Goal: Check status: Check status

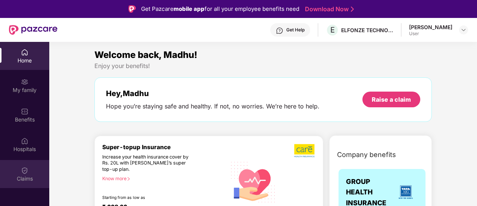
click at [24, 174] on img at bounding box center [24, 170] width 7 height 7
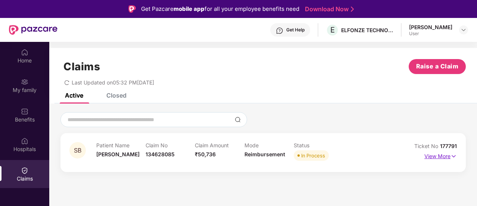
click at [441, 156] on p "View More" at bounding box center [441, 155] width 32 height 10
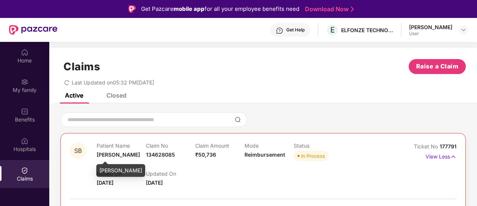
click at [116, 154] on span "[PERSON_NAME]" at bounding box center [118, 154] width 43 height 6
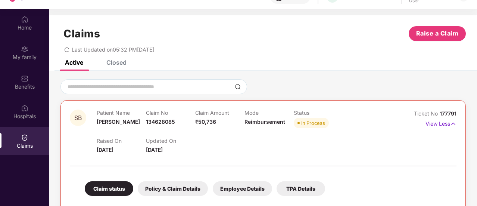
scroll to position [42, 0]
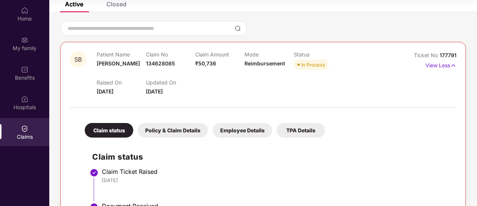
scroll to position [49, 0]
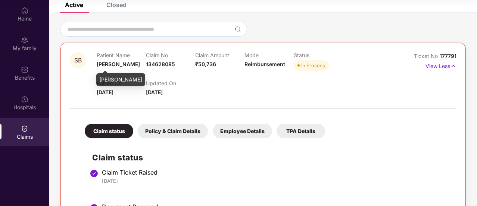
click at [122, 65] on span "[PERSON_NAME]" at bounding box center [118, 64] width 43 height 6
click at [288, 89] on div "Raised On [DATE] Updated On [DATE]" at bounding box center [244, 84] width 295 height 24
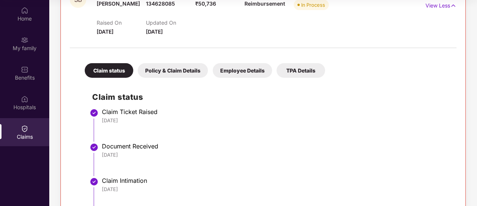
scroll to position [63, 0]
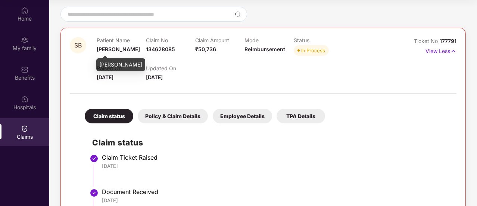
click at [115, 49] on span "[PERSON_NAME]" at bounding box center [118, 49] width 43 height 6
click at [115, 65] on div "[PERSON_NAME]" at bounding box center [120, 64] width 49 height 13
click at [121, 114] on div "Claim status" at bounding box center [109, 116] width 49 height 15
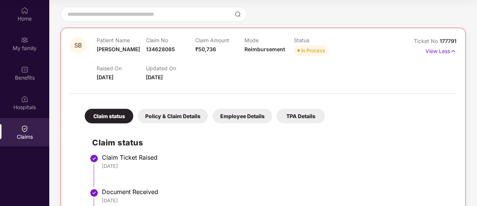
click at [159, 117] on div "Policy & Claim Details" at bounding box center [173, 116] width 70 height 15
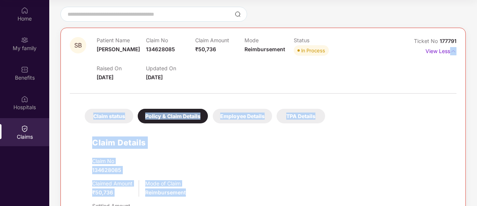
drag, startPoint x: 476, startPoint y: 60, endPoint x: 478, endPoint y: 189, distance: 129.6
click at [477, 164] on html "Get Pazcare mobile app for all your employee benefits need Download Now Get Hel…" at bounding box center [238, 61] width 477 height 206
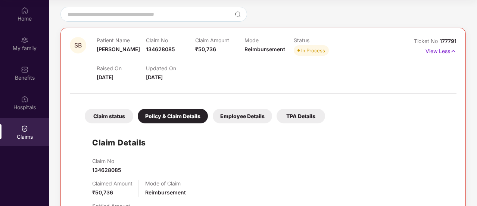
click at [349, 75] on div "Raised On [DATE] Updated On [DATE]" at bounding box center [244, 70] width 295 height 24
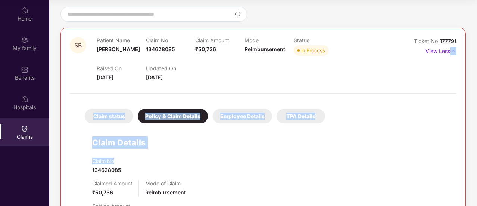
drag, startPoint x: 476, startPoint y: 59, endPoint x: 424, endPoint y: 121, distance: 80.8
click at [473, 126] on div "SB Patient Name [PERSON_NAME] Claim No 134628085 Claim Amount ₹50,736 Mode Reim…" at bounding box center [263, 179] width 428 height 345
